Goal: Task Accomplishment & Management: Use online tool/utility

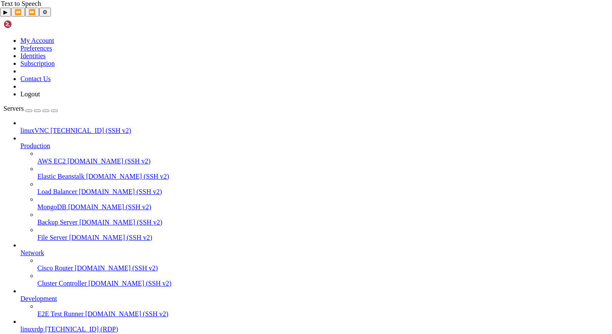
click at [56, 127] on span "[TECHNICAL_ID] (SSH v2)" at bounding box center [91, 130] width 81 height 7
click at [49, 326] on link "linuxrdp [TECHNICAL_ID] (RDP)" at bounding box center [314, 330] width 588 height 8
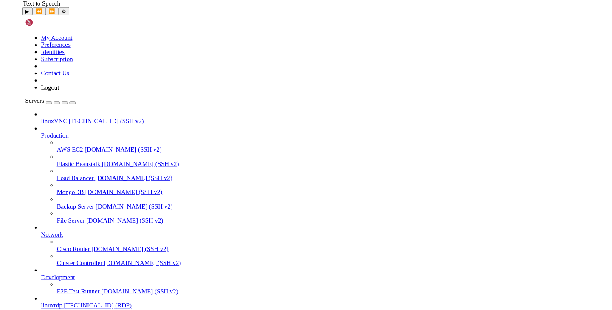
scroll to position [0, 0]
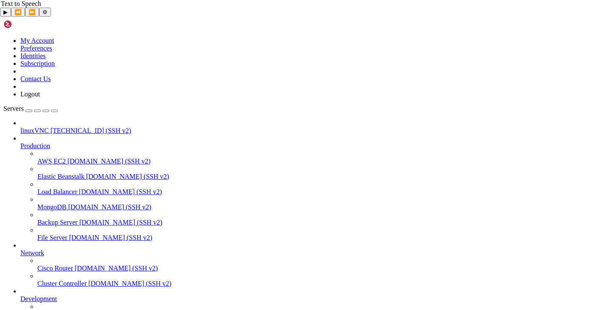
scroll to position [55, 0]
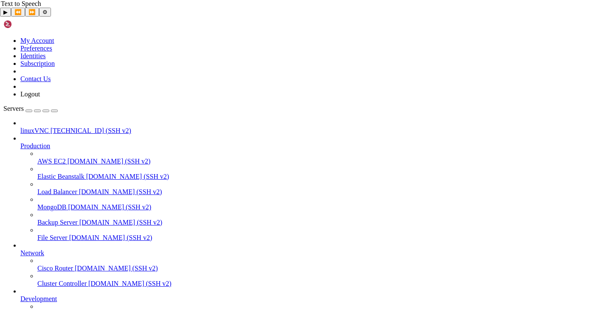
drag, startPoint x: 36, startPoint y: 638, endPoint x: 34, endPoint y: 650, distance: 12.0
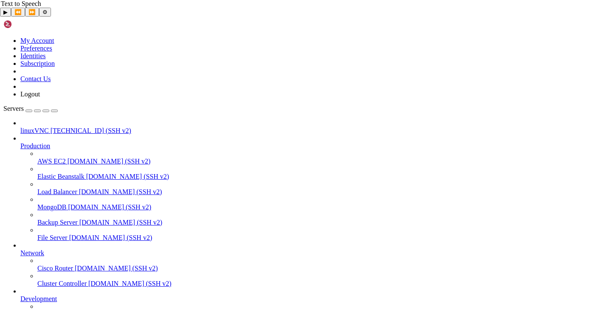
drag, startPoint x: 320, startPoint y: 702, endPoint x: 5, endPoint y: 699, distance: 315.1
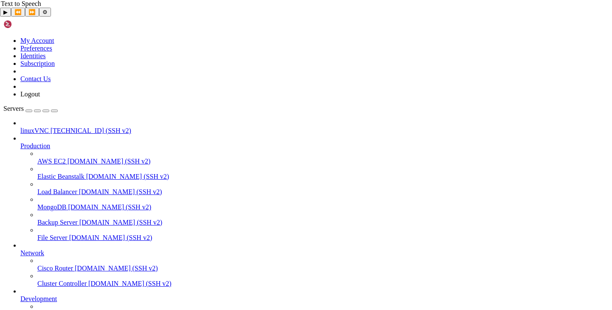
drag, startPoint x: 173, startPoint y: 530, endPoint x: 150, endPoint y: 529, distance: 22.5
drag, startPoint x: 6, startPoint y: 528, endPoint x: 320, endPoint y: 528, distance: 313.8
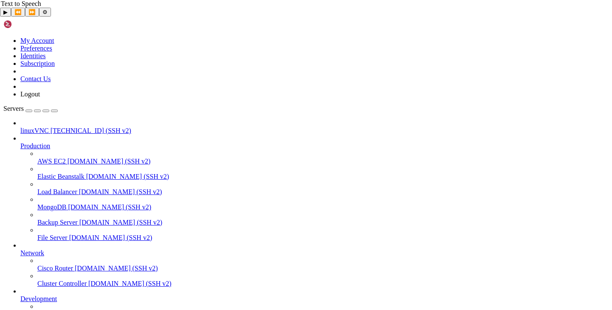
drag, startPoint x: 301, startPoint y: 473, endPoint x: 222, endPoint y: 469, distance: 79.1
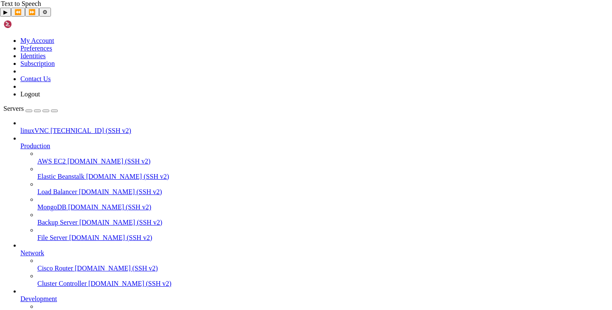
drag, startPoint x: 266, startPoint y: 485, endPoint x: 311, endPoint y: 573, distance: 99.1
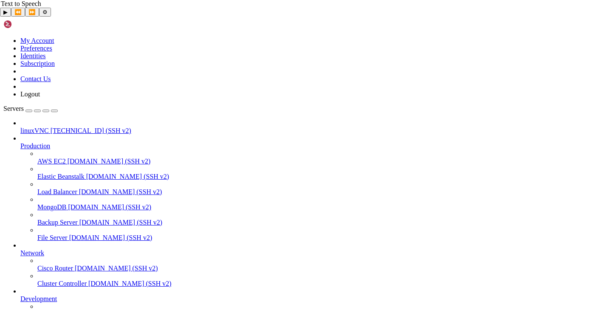
drag, startPoint x: 382, startPoint y: 530, endPoint x: 386, endPoint y: 533, distance: 4.8
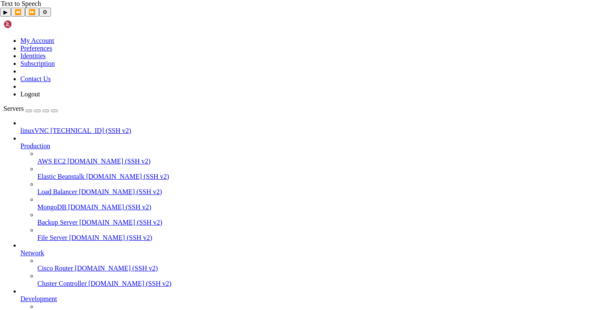
click at [54, 111] on icon "button" at bounding box center [54, 111] width 0 height 0
drag, startPoint x: 405, startPoint y: 483, endPoint x: 431, endPoint y: 555, distance: 76.2
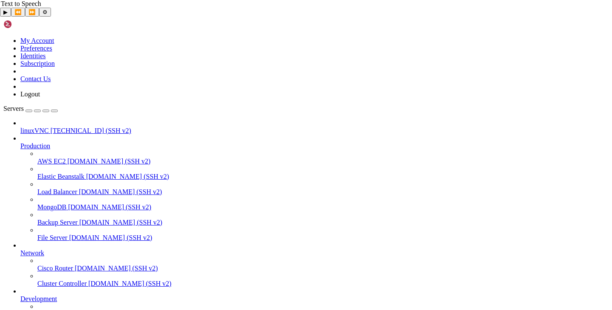
drag, startPoint x: 460, startPoint y: 483, endPoint x: 463, endPoint y: 506, distance: 22.7
